Goal: Task Accomplishment & Management: Manage account settings

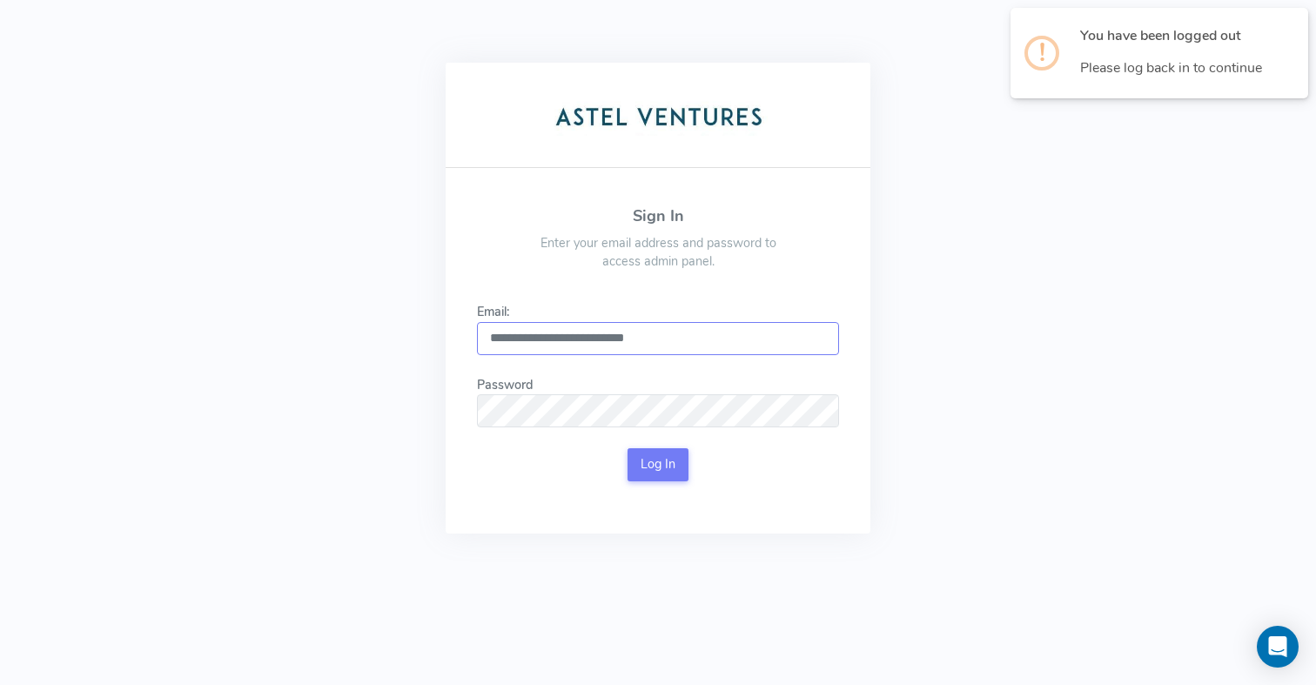
click at [574, 338] on input "**********" at bounding box center [658, 338] width 362 height 33
type input "**********"
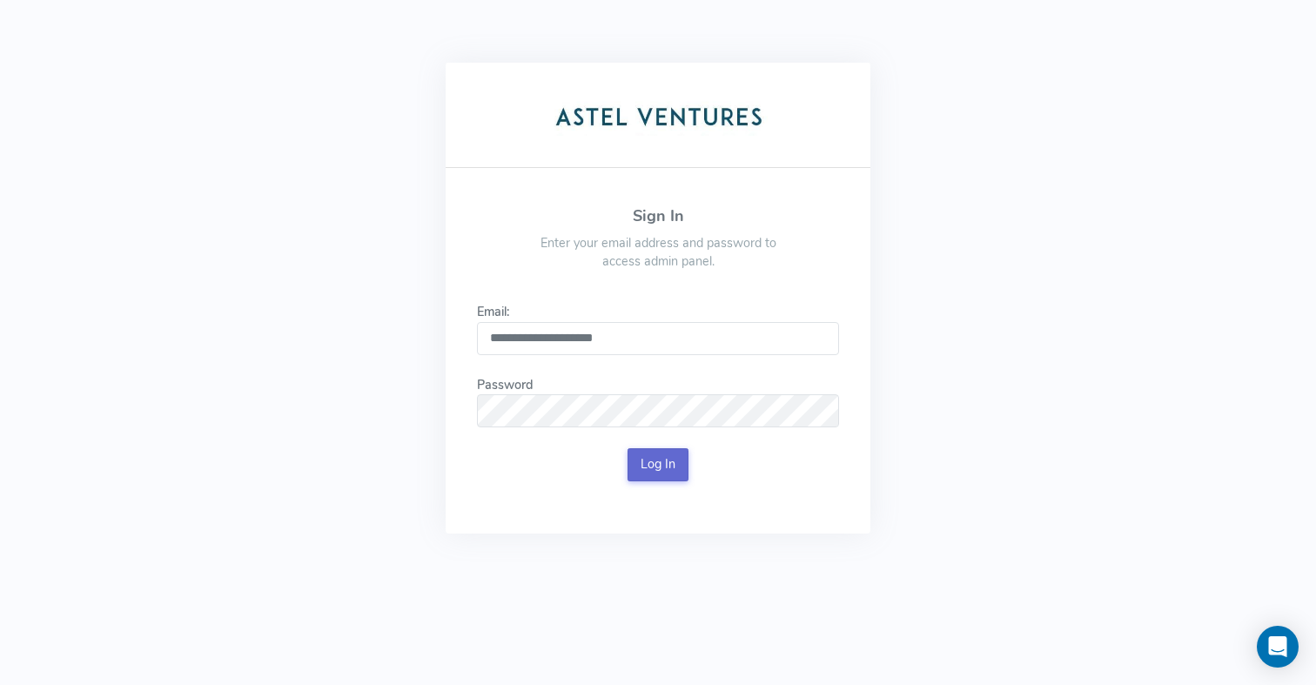
click at [659, 466] on button "Log In" at bounding box center [658, 464] width 62 height 33
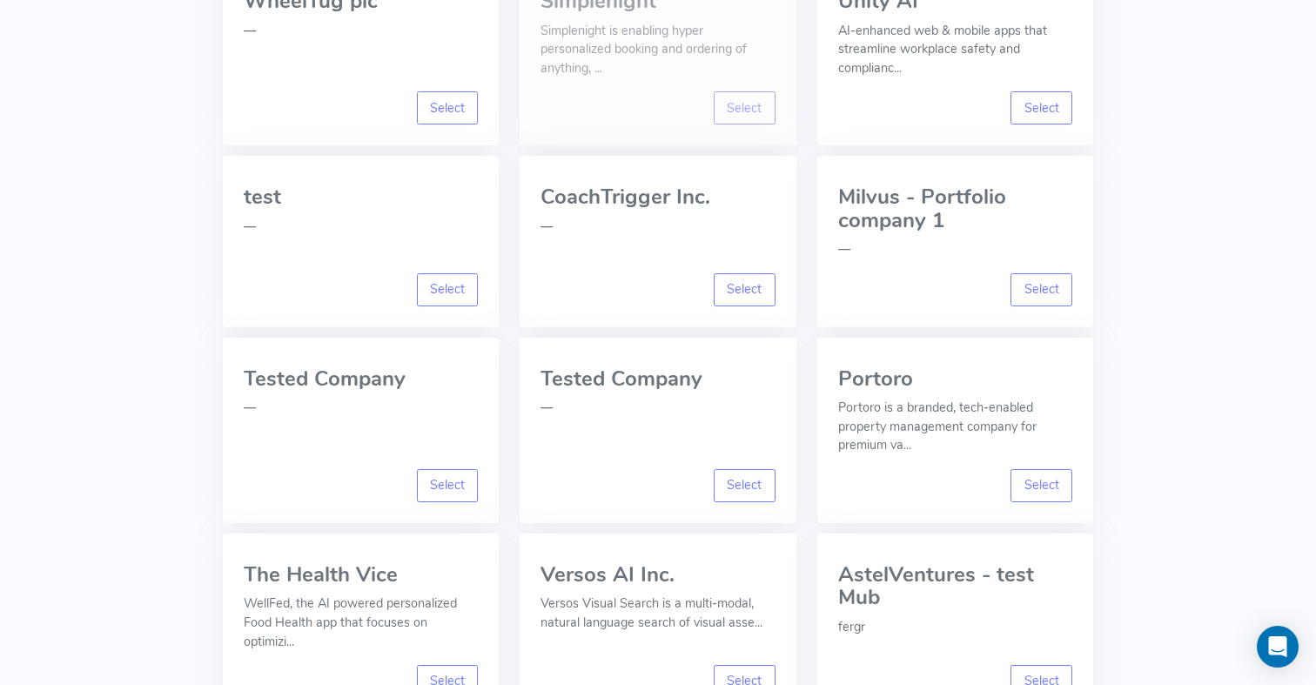
scroll to position [10781, 0]
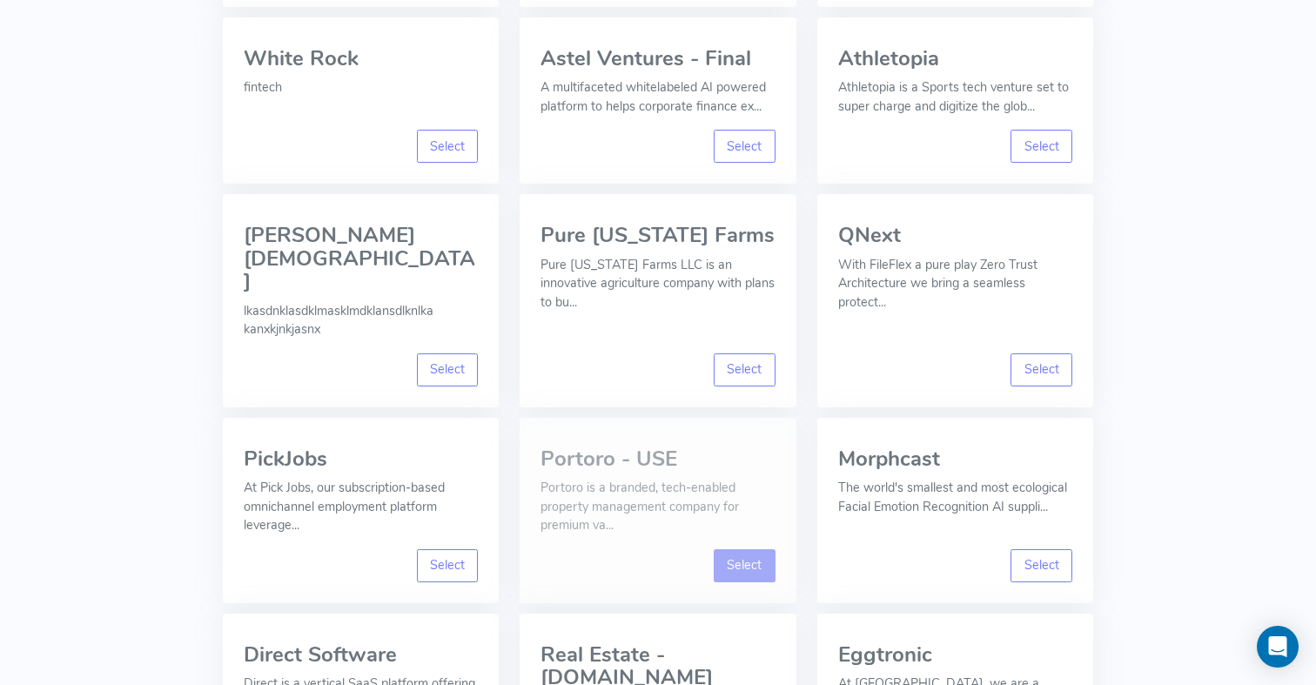
click at [751, 549] on link "Select" at bounding box center [745, 565] width 62 height 33
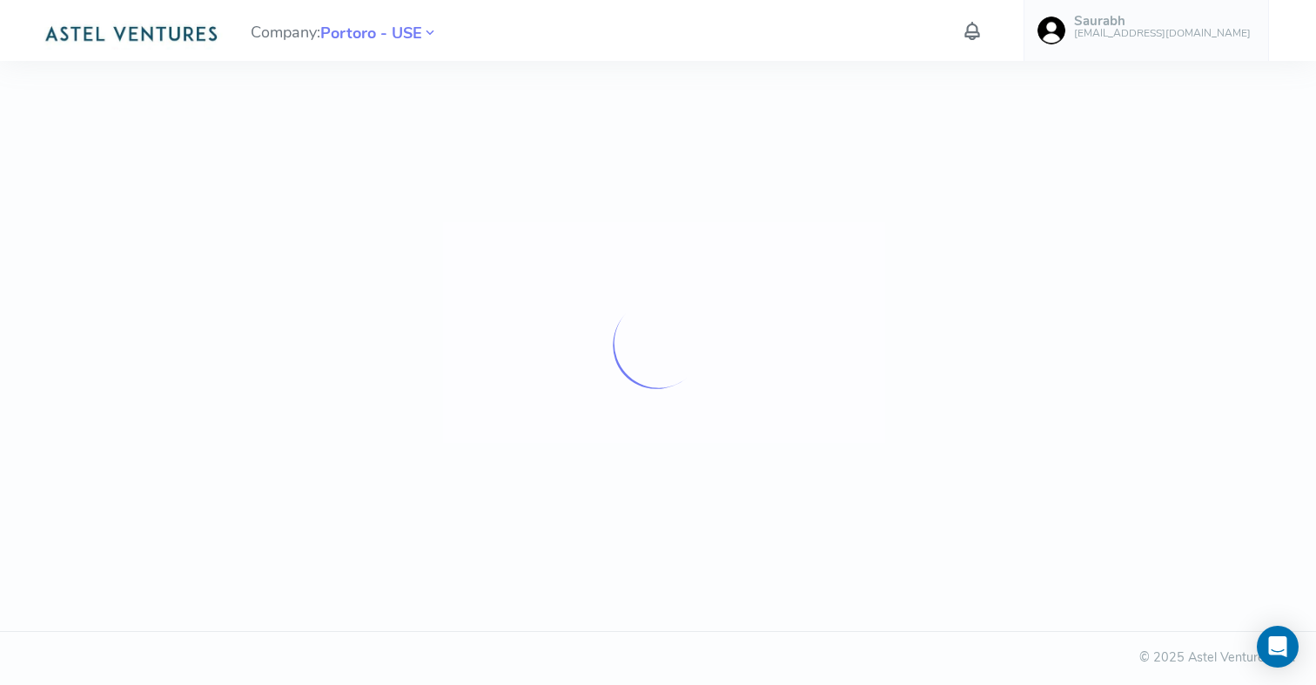
scroll to position [0, 0]
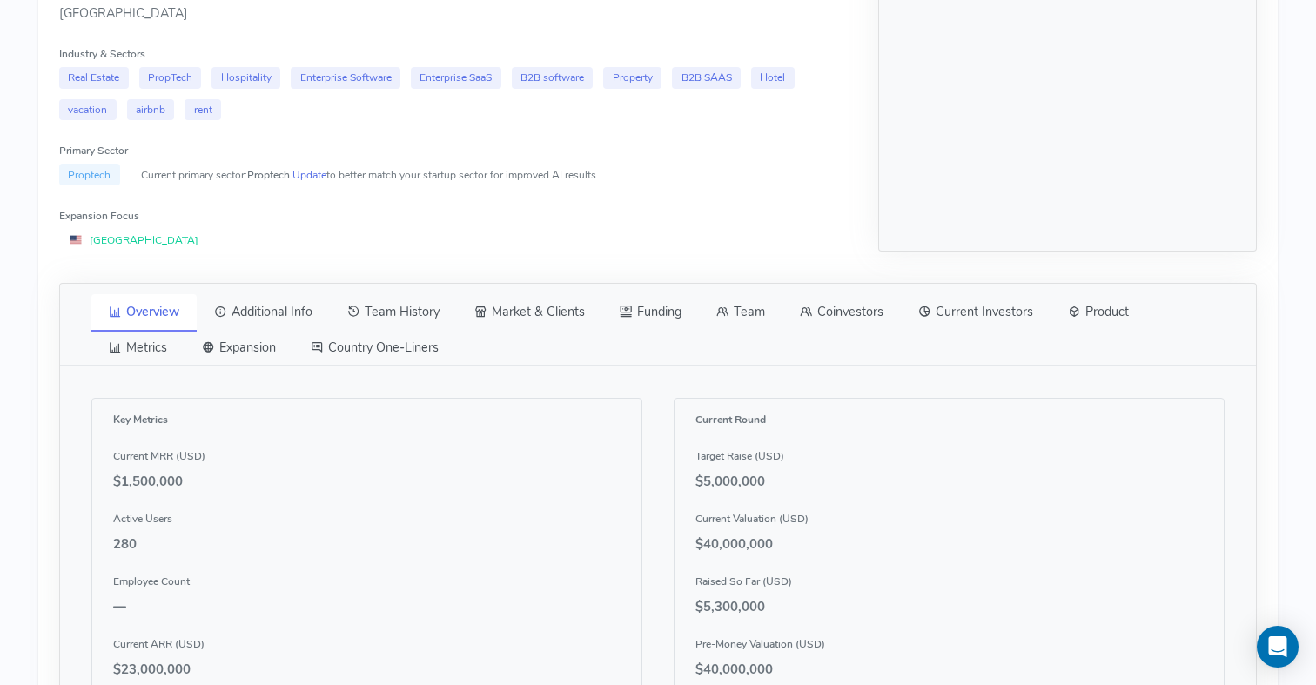
scroll to position [660, 0]
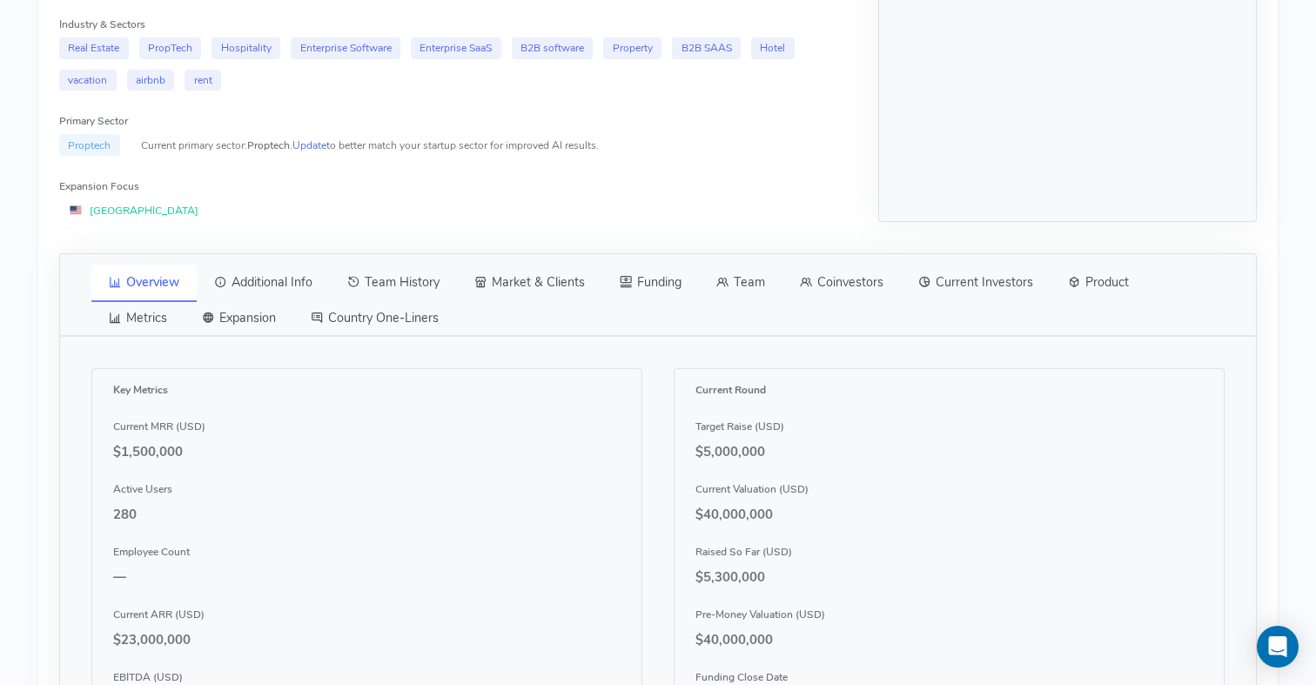
click at [733, 285] on link "Team" at bounding box center [741, 283] width 84 height 37
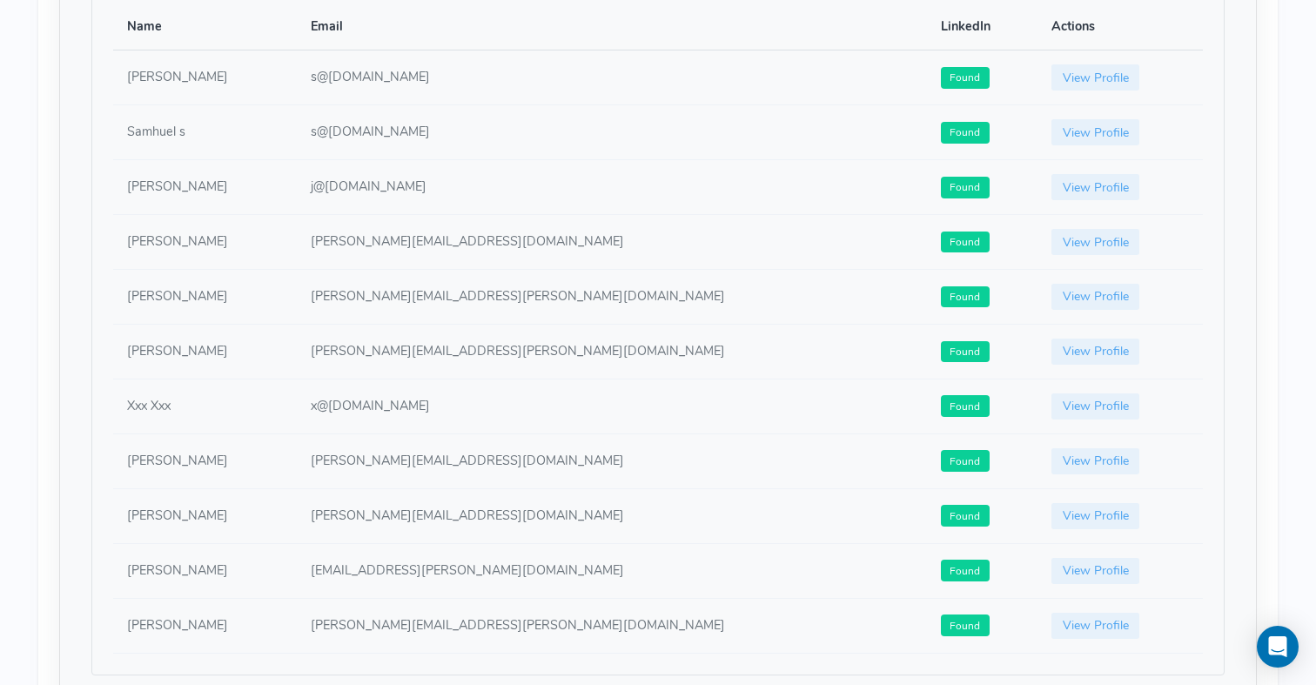
scroll to position [1103, 0]
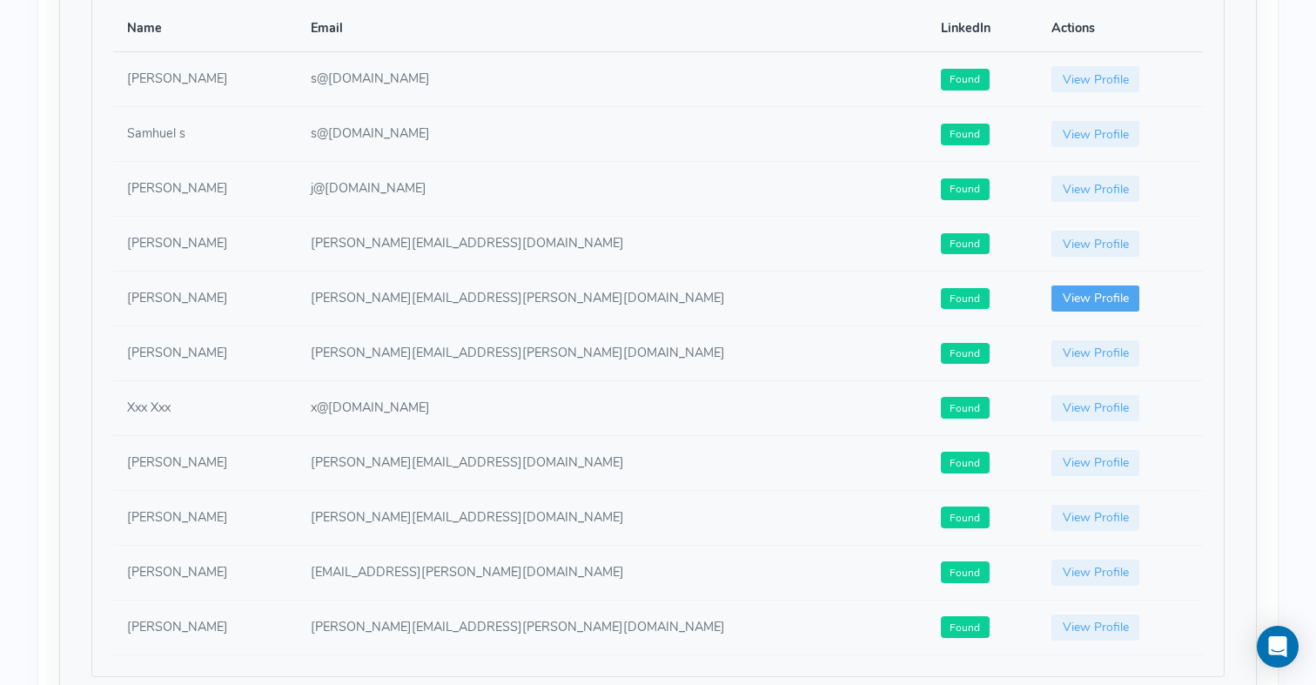
click at [1051, 297] on link "View Profile" at bounding box center [1095, 298] width 89 height 26
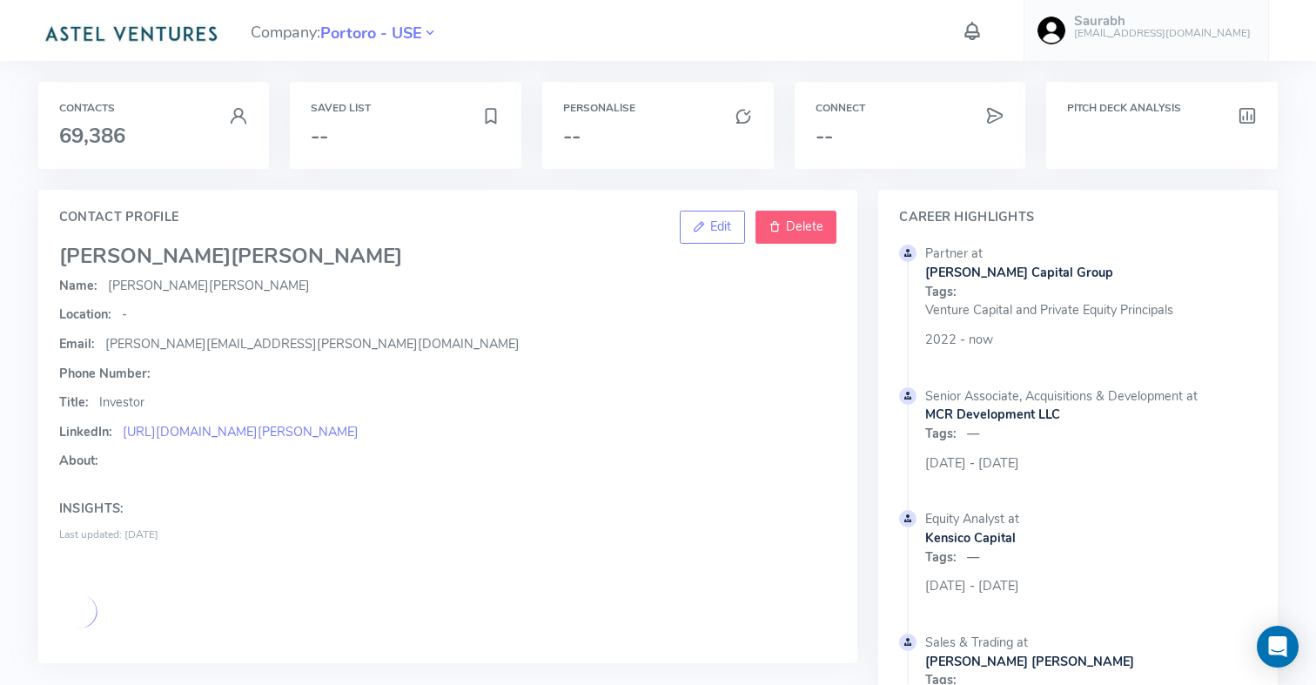
click at [814, 216] on link "Delete" at bounding box center [796, 227] width 82 height 33
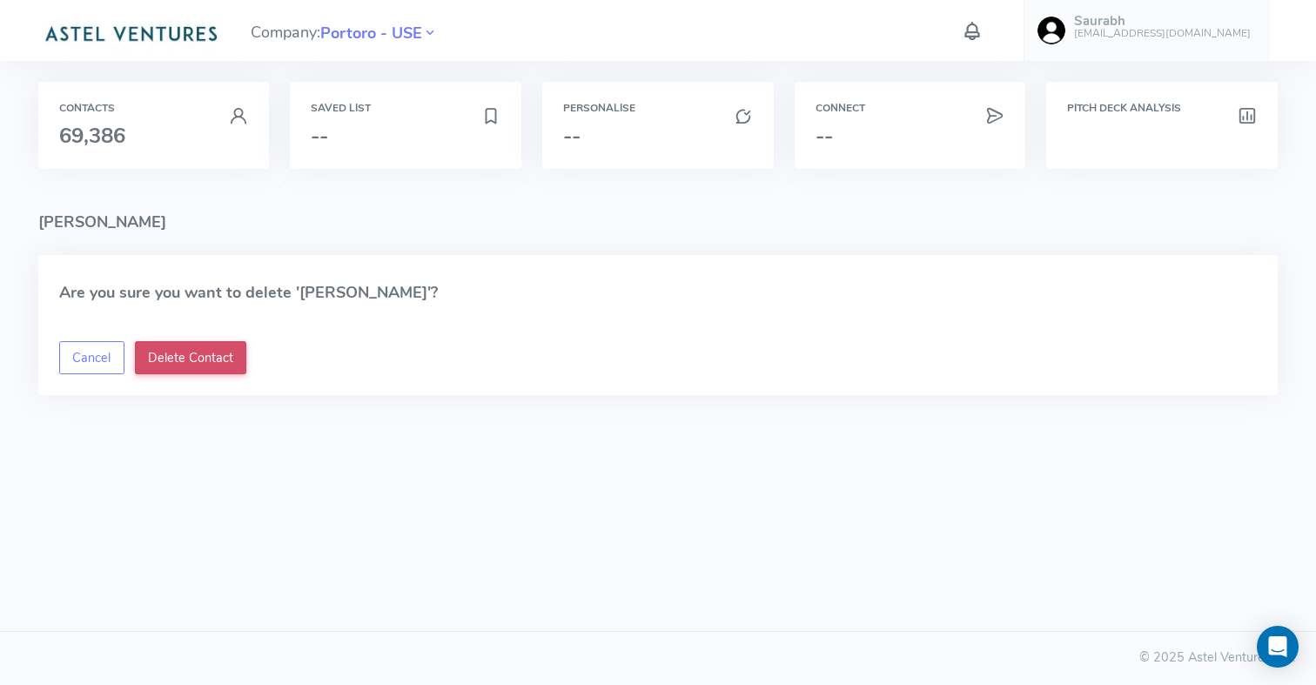
click at [229, 364] on button "Delete Contact" at bounding box center [191, 357] width 112 height 33
click at [633, 482] on html "Company: Portoro - USE Saurabh [EMAIL_ADDRESS][DOMAIN_NAME] Account Email Accou…" at bounding box center [658, 342] width 1316 height 685
click at [97, 361] on div "Are you sure you want to delete '[PERSON_NAME]'? Cancel Delete Contact" at bounding box center [657, 325] width 1239 height 141
